Goal: Task Accomplishment & Management: Use online tool/utility

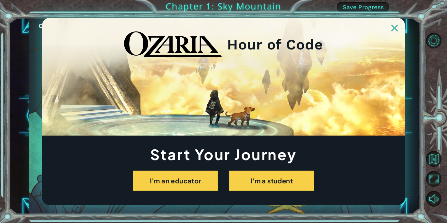
click at [397, 28] on img at bounding box center [395, 28] width 7 height 7
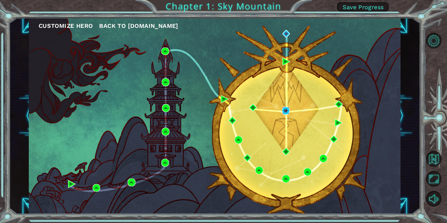
click at [285, 110] on img at bounding box center [286, 111] width 8 height 8
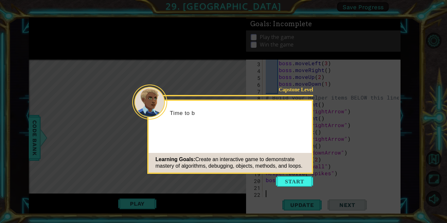
scroll to position [21, 0]
click at [296, 179] on button "Start" at bounding box center [294, 181] width 37 height 10
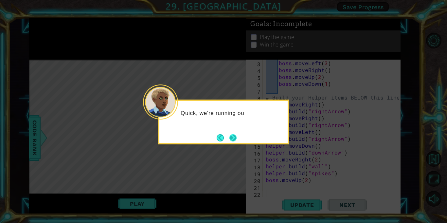
click at [237, 139] on button "Next" at bounding box center [233, 137] width 7 height 7
click at [236, 137] on button "Next" at bounding box center [233, 137] width 7 height 7
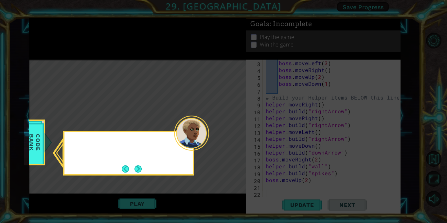
click at [235, 141] on icon at bounding box center [223, 111] width 447 height 223
click at [234, 142] on icon at bounding box center [223, 111] width 447 height 223
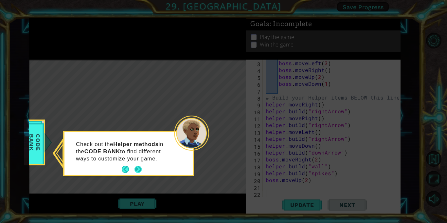
click at [139, 170] on button "Next" at bounding box center [138, 169] width 7 height 7
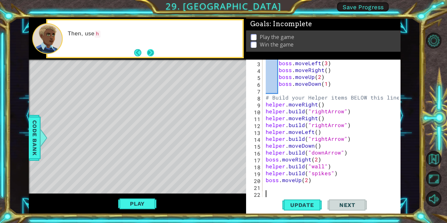
click at [150, 49] on button "Next" at bounding box center [150, 52] width 7 height 7
click at [147, 54] on button "Next" at bounding box center [150, 52] width 7 height 7
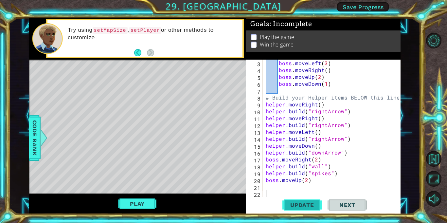
click at [297, 207] on span "Update" at bounding box center [302, 205] width 37 height 7
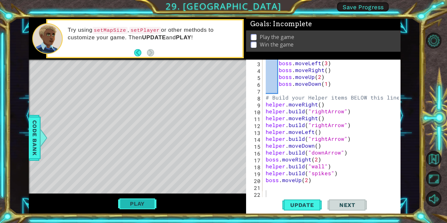
click at [144, 200] on button "Play" at bounding box center [137, 204] width 38 height 12
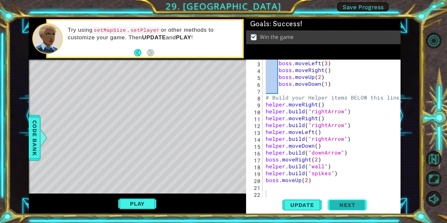
click at [340, 205] on span "Next" at bounding box center [347, 205] width 29 height 7
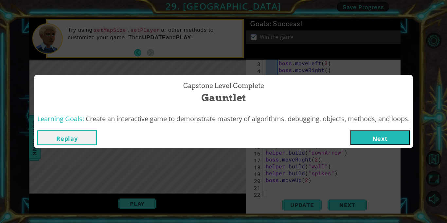
click at [349, 130] on div "Replay Next" at bounding box center [223, 137] width 373 height 15
click at [350, 132] on div "Replay Next" at bounding box center [223, 137] width 373 height 15
click at [366, 139] on button "Next" at bounding box center [380, 137] width 60 height 15
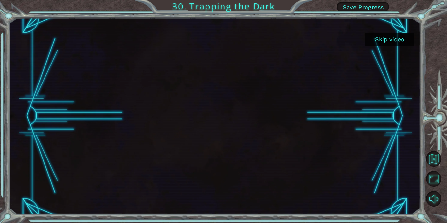
click at [397, 42] on button "Skip video" at bounding box center [390, 39] width 49 height 13
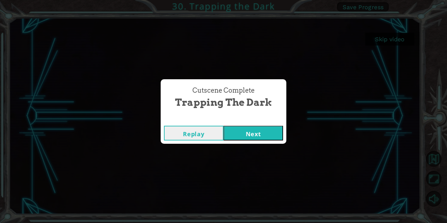
click at [265, 136] on button "Next" at bounding box center [254, 133] width 60 height 15
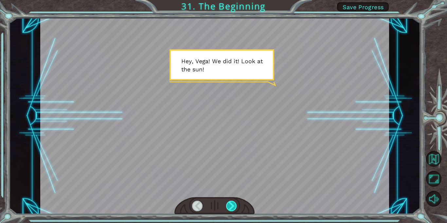
click at [233, 206] on div at bounding box center [231, 206] width 11 height 10
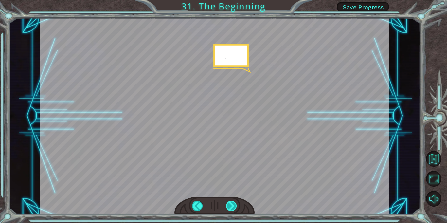
click at [233, 206] on div at bounding box center [231, 206] width 11 height 10
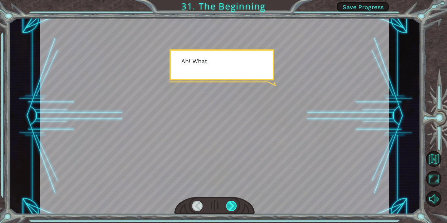
click at [233, 206] on div at bounding box center [231, 206] width 11 height 10
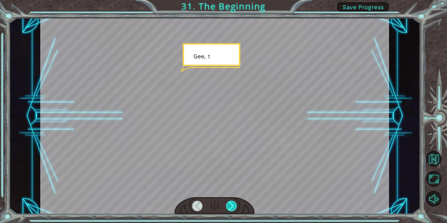
click at [233, 206] on div at bounding box center [231, 206] width 11 height 10
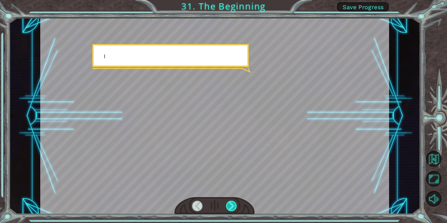
click at [233, 206] on div at bounding box center [231, 206] width 11 height 10
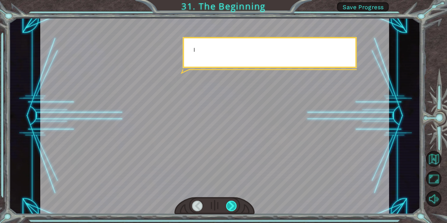
click at [233, 206] on div at bounding box center [231, 206] width 11 height 10
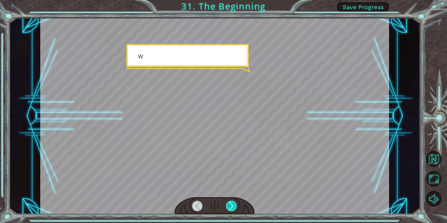
click at [233, 206] on div at bounding box center [231, 206] width 11 height 10
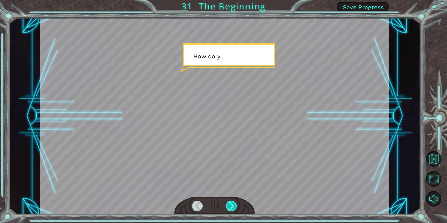
click at [233, 206] on div at bounding box center [231, 206] width 11 height 10
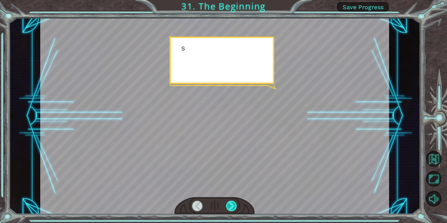
click at [233, 206] on div at bounding box center [231, 206] width 11 height 10
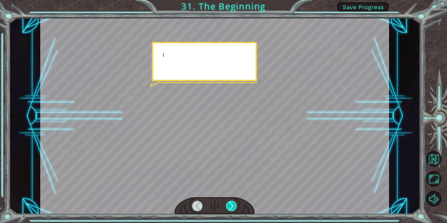
click at [233, 206] on div at bounding box center [231, 206] width 11 height 10
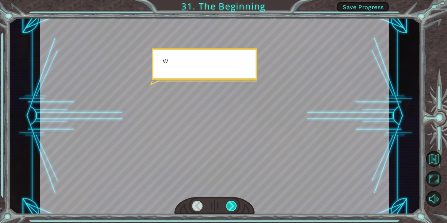
click at [233, 206] on div at bounding box center [231, 206] width 11 height 10
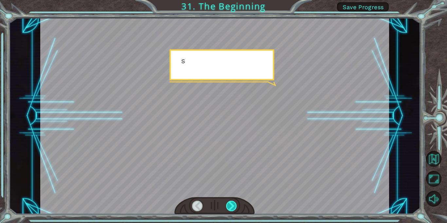
click at [233, 206] on div at bounding box center [231, 206] width 11 height 10
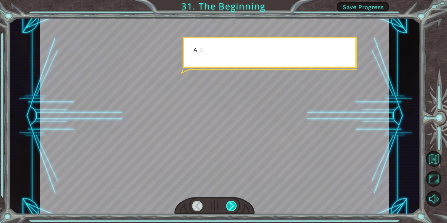
click at [233, 206] on div at bounding box center [231, 206] width 11 height 10
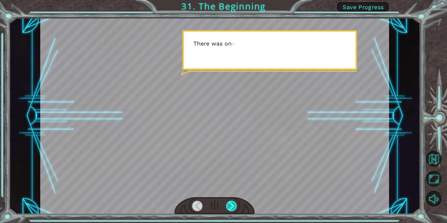
click at [233, 206] on div at bounding box center [231, 206] width 11 height 10
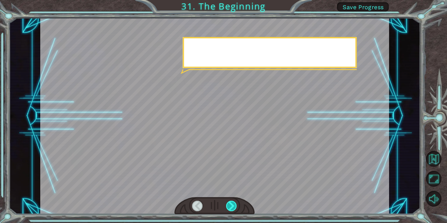
click at [233, 206] on div at bounding box center [231, 206] width 11 height 10
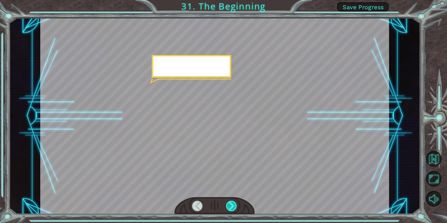
click at [233, 206] on div at bounding box center [231, 206] width 11 height 10
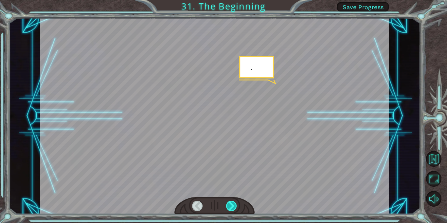
click at [233, 206] on div at bounding box center [231, 206] width 11 height 10
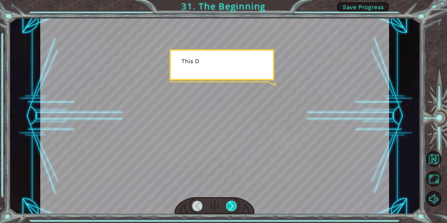
click at [233, 206] on div at bounding box center [231, 206] width 11 height 10
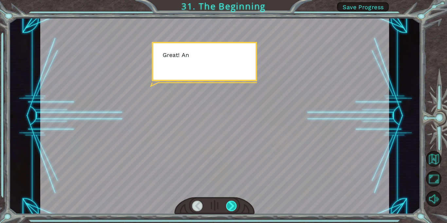
click at [233, 206] on div at bounding box center [231, 206] width 11 height 10
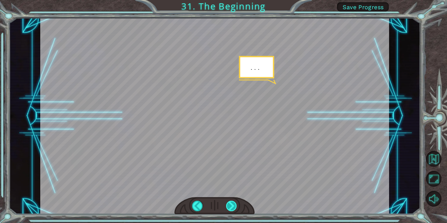
click at [233, 206] on div at bounding box center [231, 206] width 11 height 10
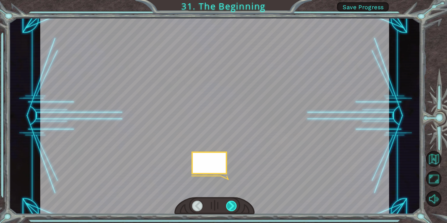
click at [233, 206] on div at bounding box center [231, 206] width 11 height 10
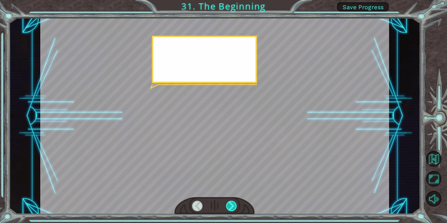
click at [233, 206] on div at bounding box center [231, 206] width 11 height 10
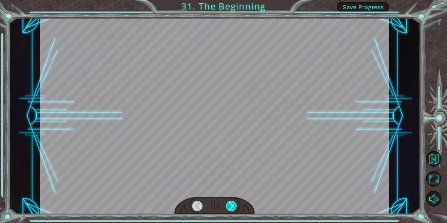
click at [233, 206] on div at bounding box center [231, 206] width 11 height 10
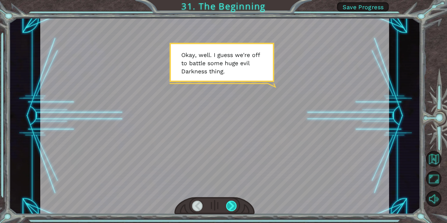
click at [231, 207] on div at bounding box center [231, 206] width 11 height 10
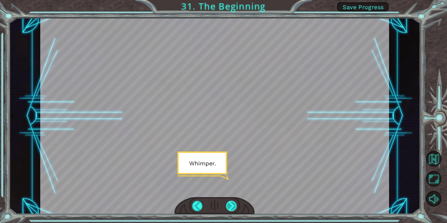
click at [231, 207] on div at bounding box center [231, 206] width 11 height 10
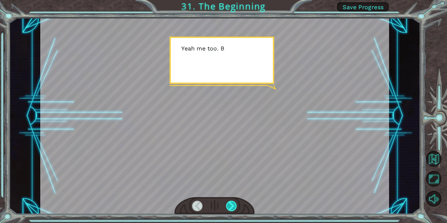
click at [231, 207] on div at bounding box center [231, 206] width 11 height 10
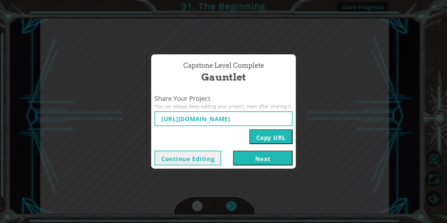
click at [270, 157] on button "Next" at bounding box center [263, 158] width 60 height 15
